Goal: Information Seeking & Learning: Understand process/instructions

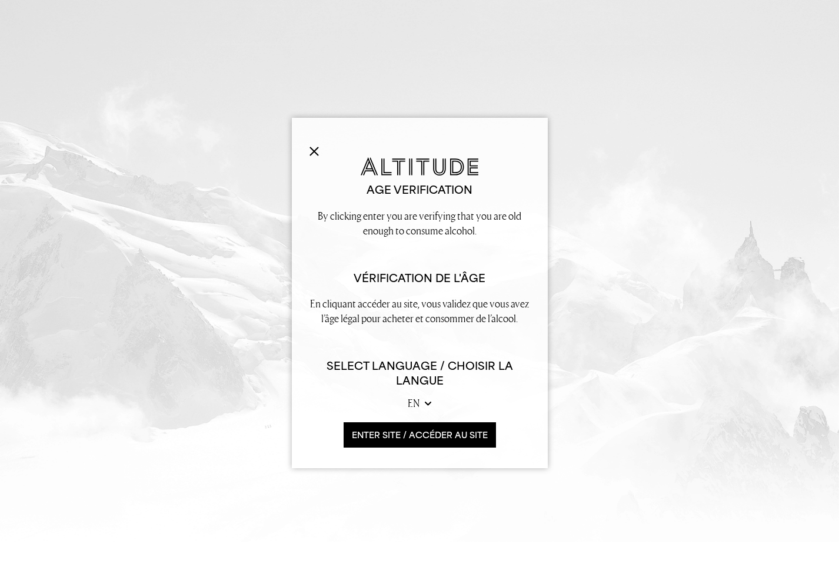
click at [433, 435] on button "ENTER SITE / accéder au site" at bounding box center [420, 434] width 152 height 25
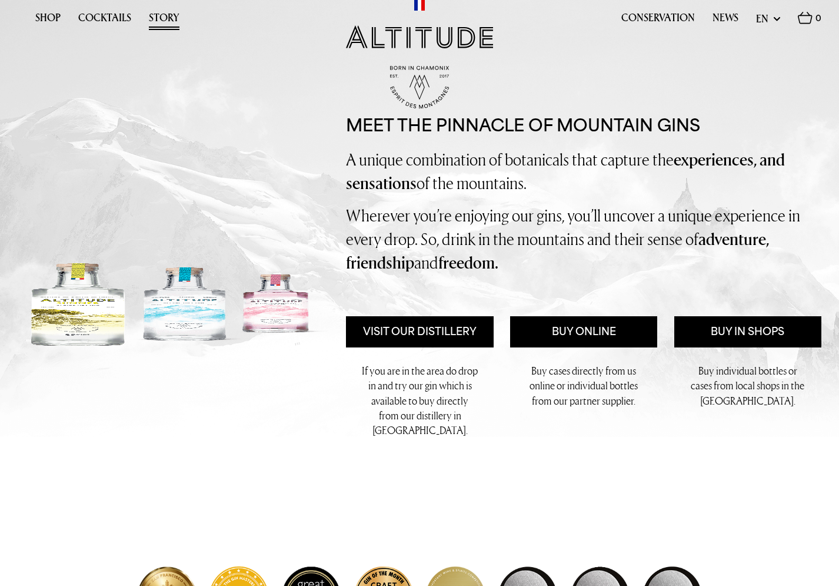
click at [161, 16] on link "Story" at bounding box center [164, 21] width 31 height 18
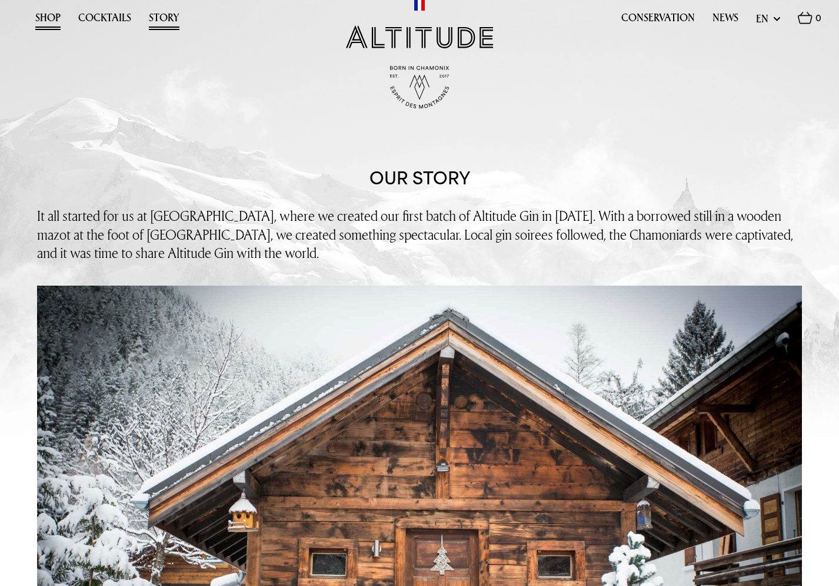
click at [48, 16] on link "Shop" at bounding box center [47, 21] width 25 height 18
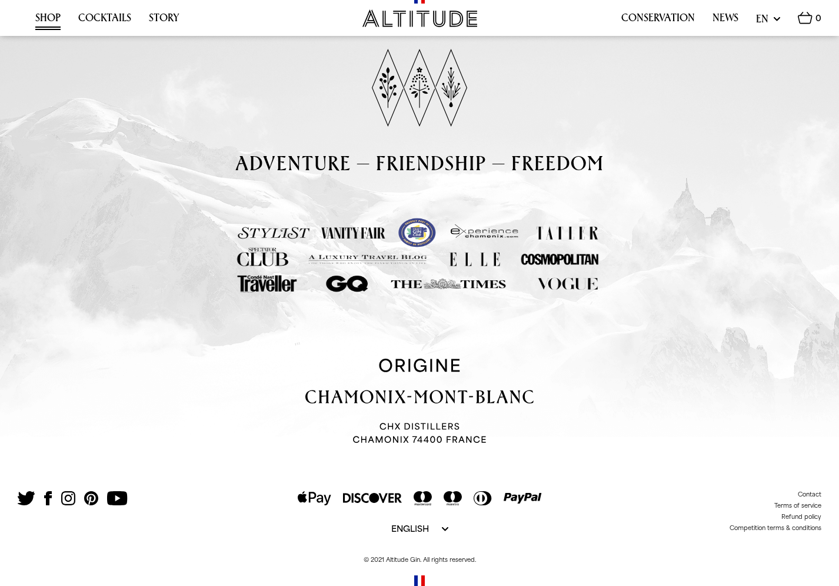
scroll to position [2296, 0]
click at [786, 507] on link "Terms of service" at bounding box center [797, 504] width 47 height 7
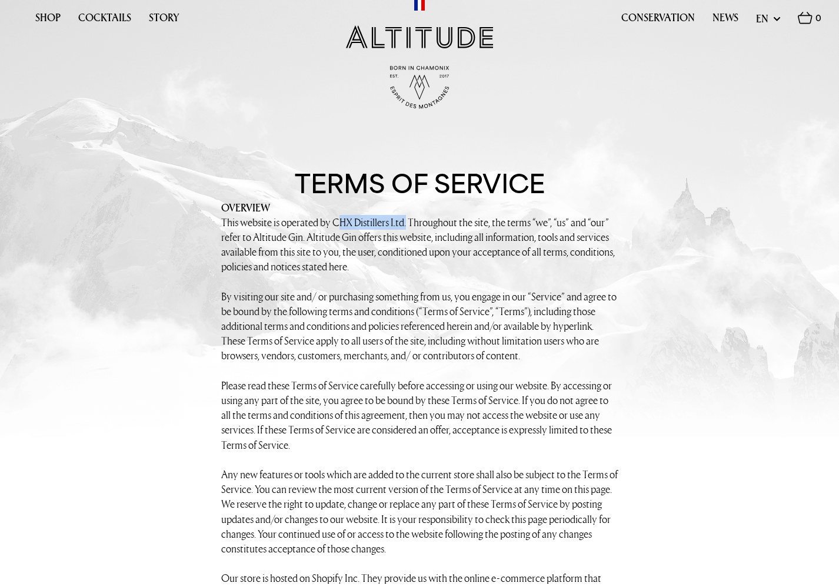
drag, startPoint x: 413, startPoint y: 221, endPoint x: 343, endPoint y: 222, distance: 69.4
copy div "CHX Distillers Ltd"
